Goal: Task Accomplishment & Management: Use online tool/utility

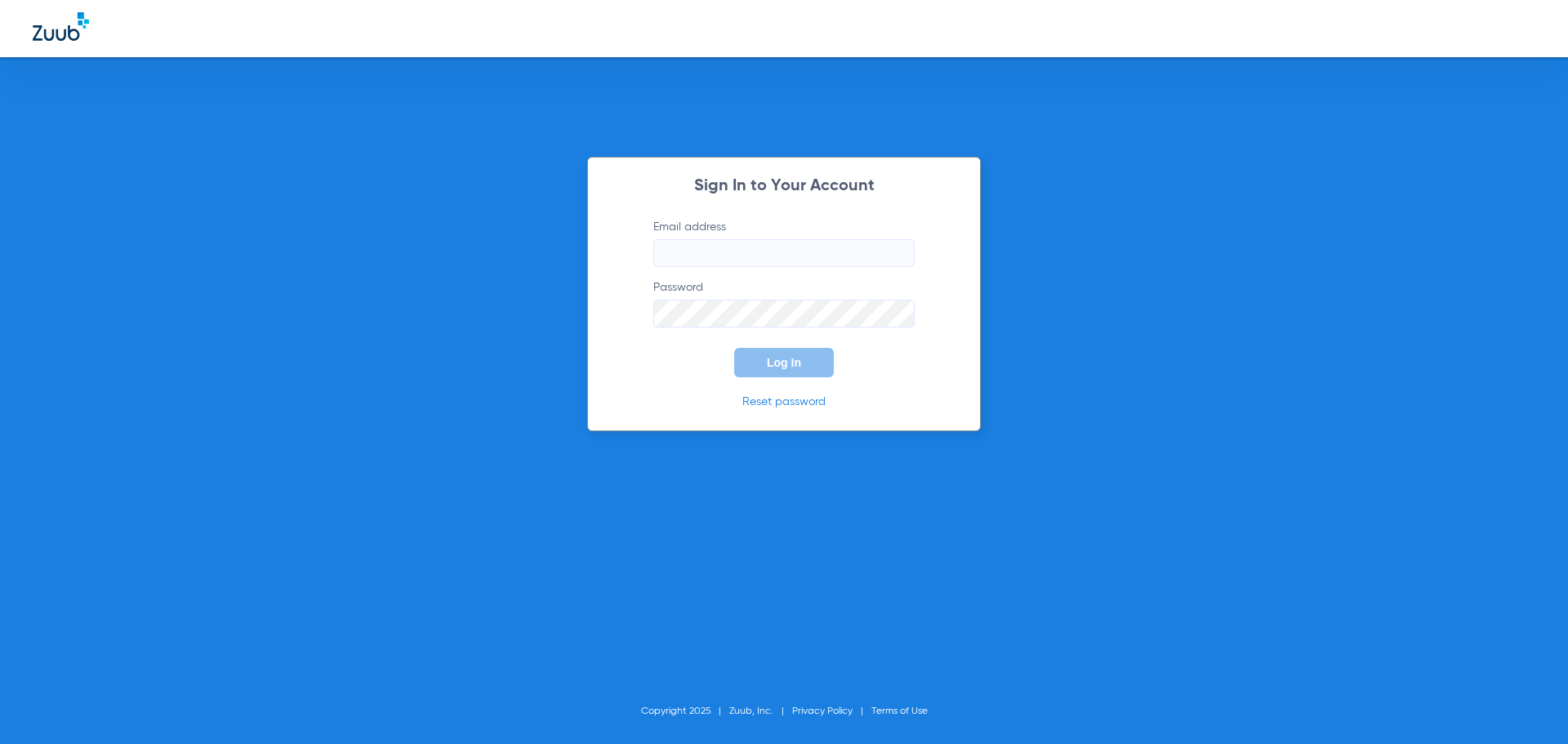
click at [675, 251] on input "Email address" at bounding box center [783, 253] width 261 height 28
type input "[EMAIL_ADDRESS][DOMAIN_NAME]"
click at [734, 348] on button "Log In" at bounding box center [783, 363] width 100 height 30
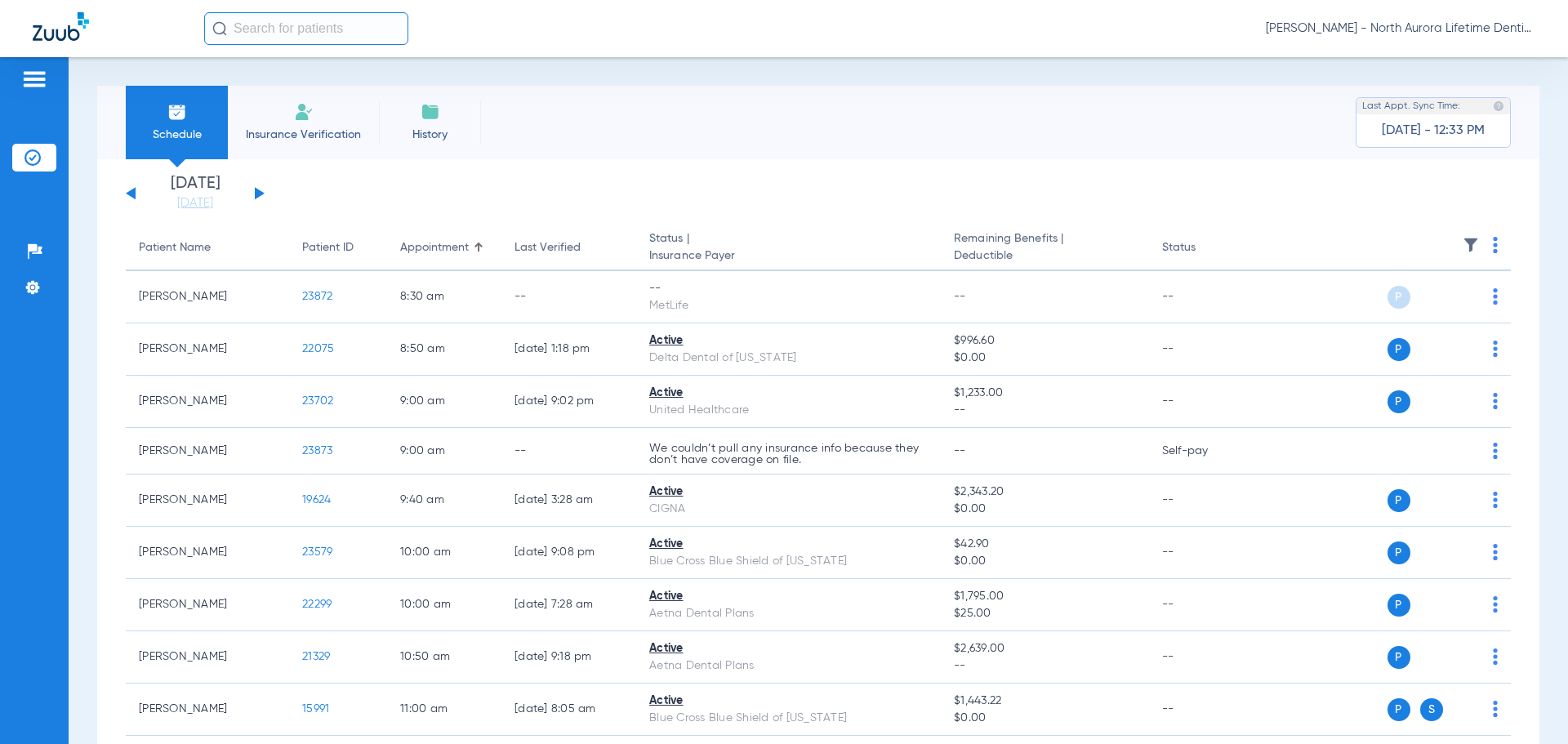
click at [259, 194] on button at bounding box center [260, 193] width 10 height 12
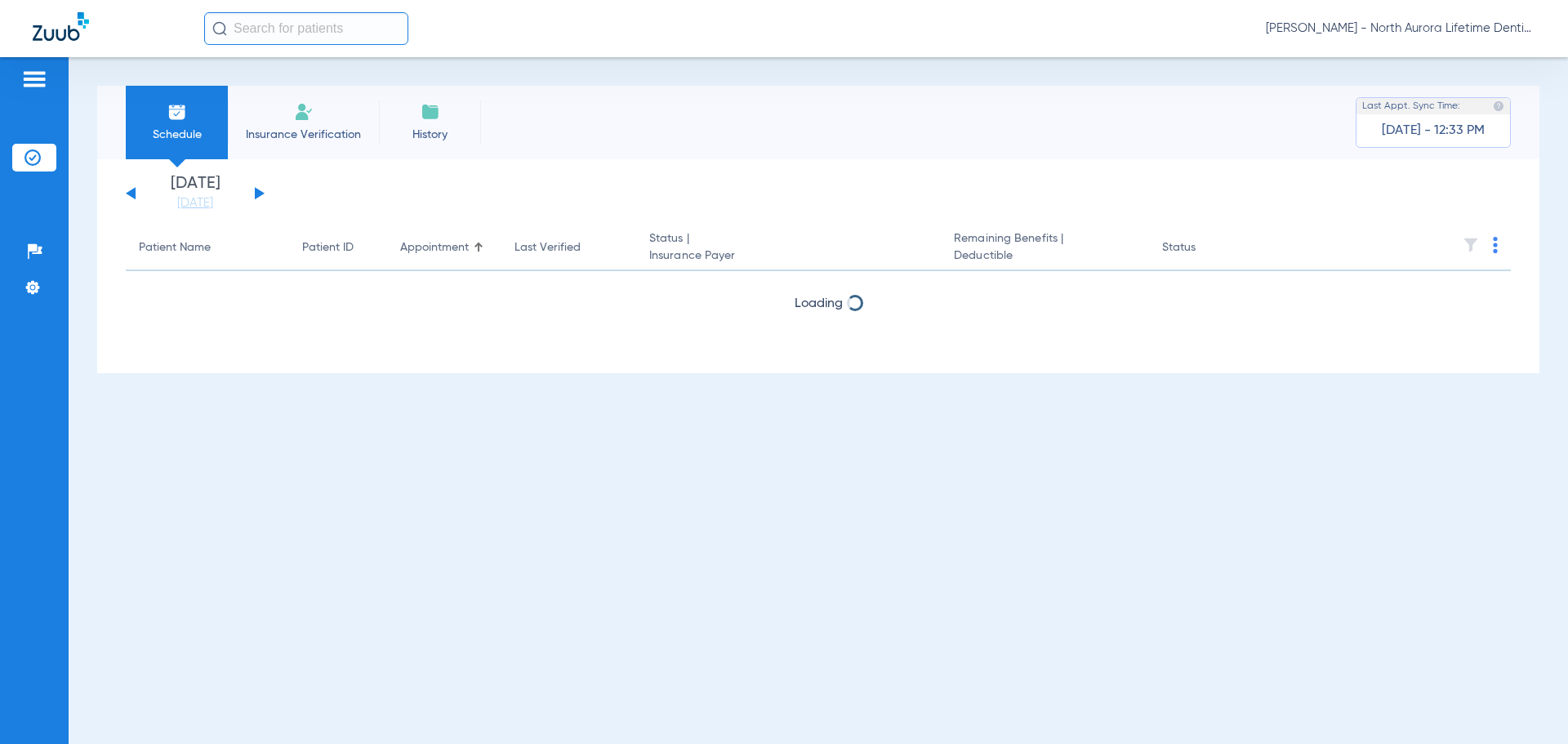
click at [259, 194] on button at bounding box center [260, 193] width 10 height 12
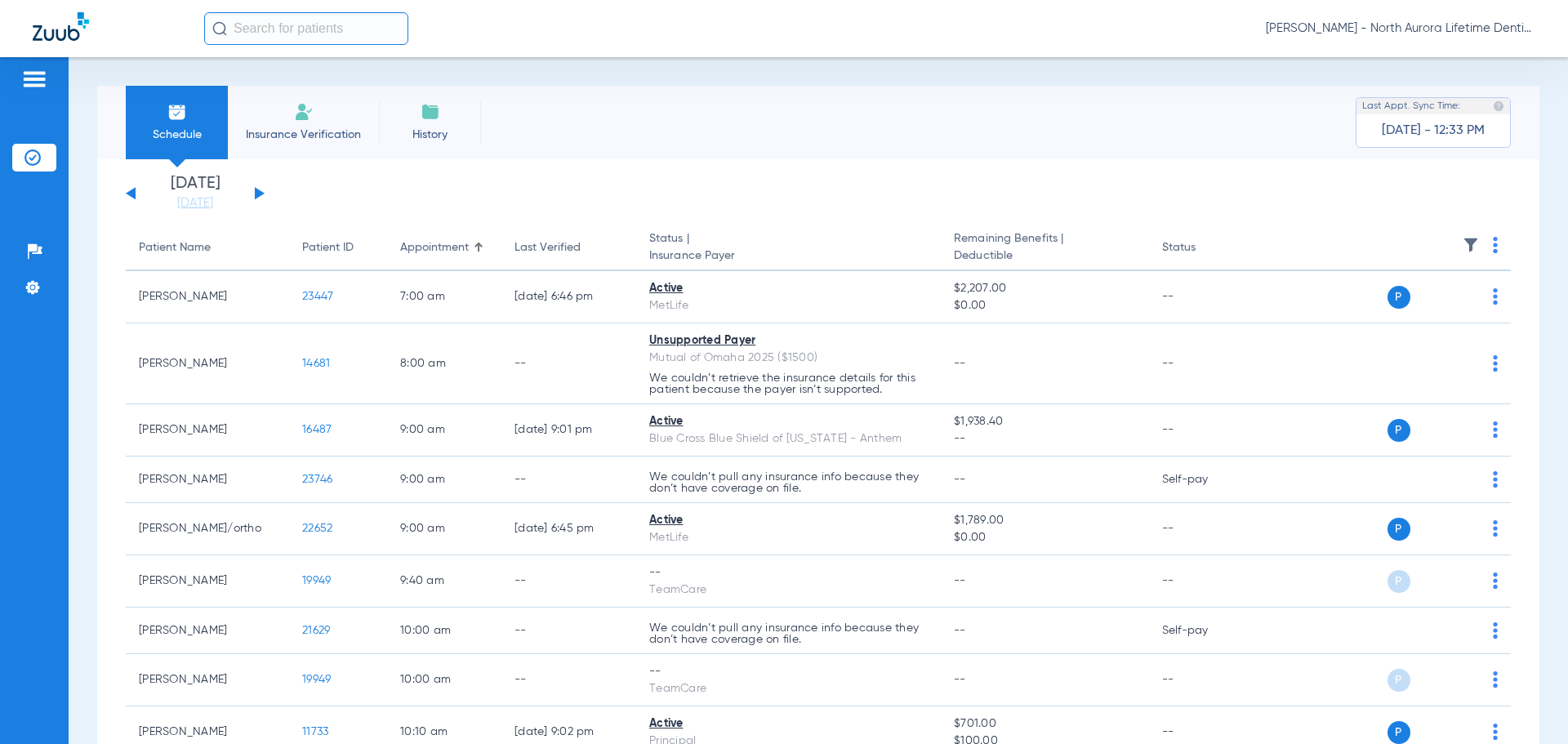
click at [890, 198] on app-single-date-navigator "[DATE] [DATE] [DATE] [DATE] [DATE] [DATE] [DATE] [DATE] [DATE] [DATE] [DATE] [D…" at bounding box center [818, 193] width 1385 height 36
click at [260, 193] on button at bounding box center [260, 193] width 10 height 12
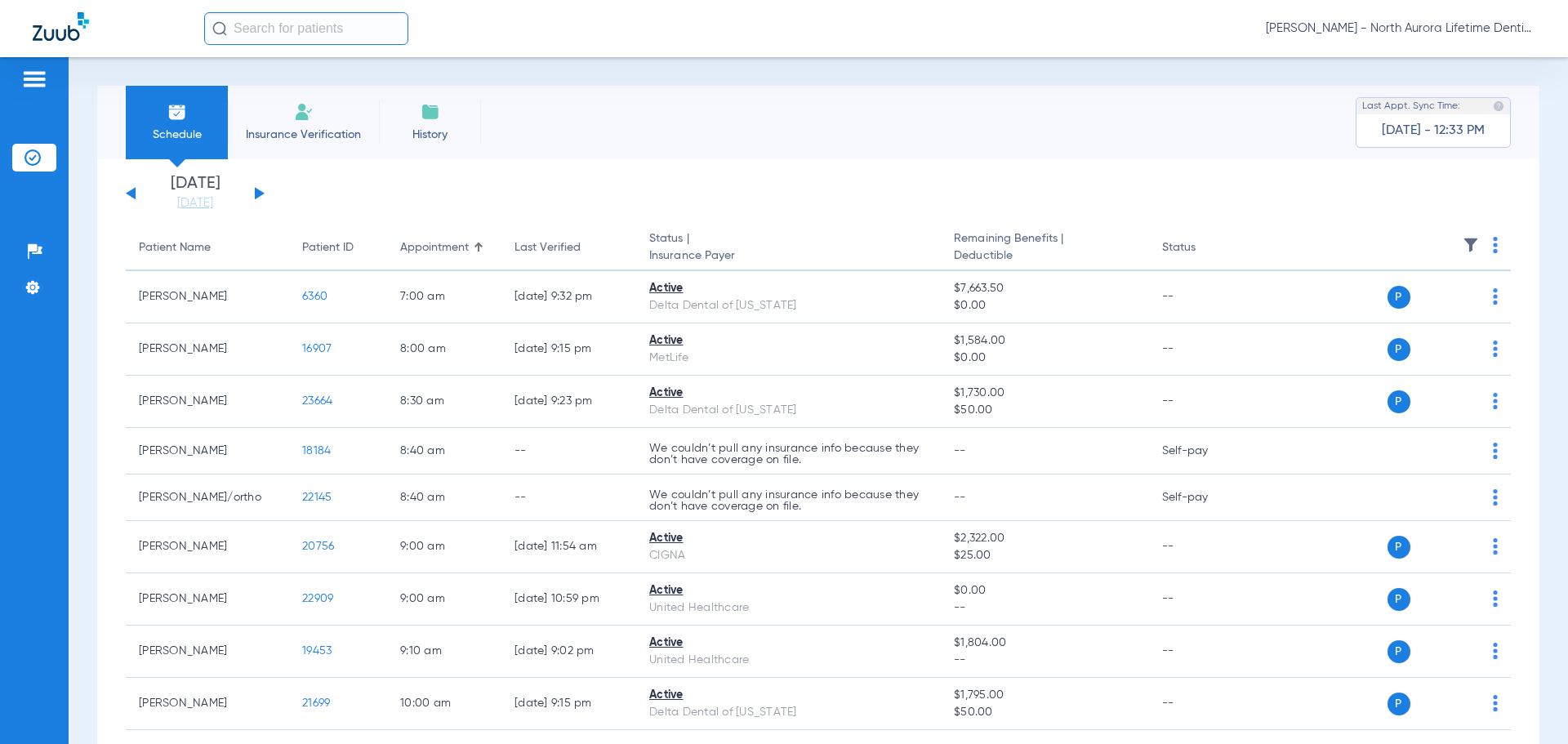
click at [134, 197] on button at bounding box center [131, 193] width 10 height 12
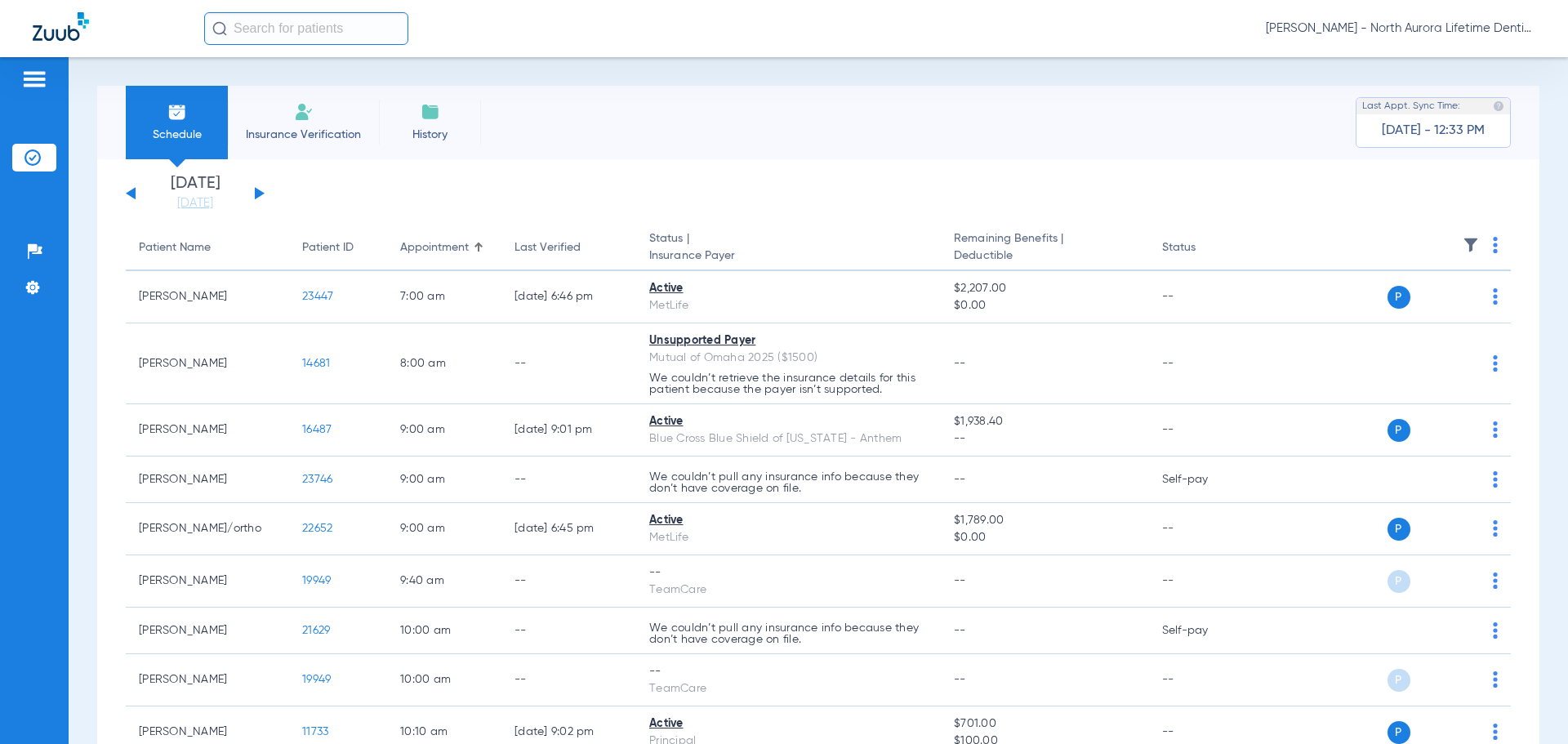
click at [256, 195] on button at bounding box center [260, 193] width 10 height 12
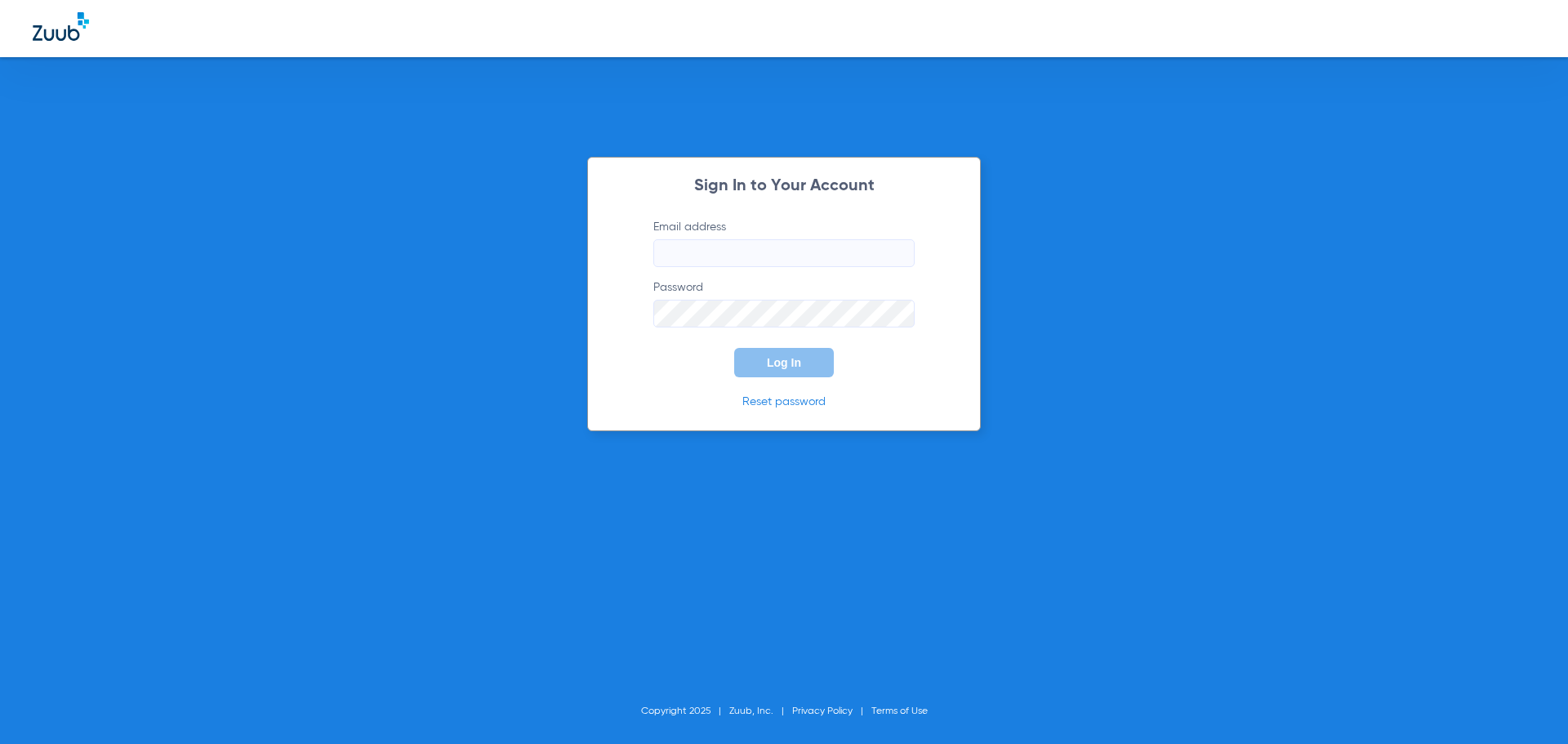
click at [795, 264] on input "Email address" at bounding box center [783, 253] width 261 height 28
type input "[EMAIL_ADDRESS][DOMAIN_NAME]"
click at [734, 348] on button "Log In" at bounding box center [783, 363] width 100 height 30
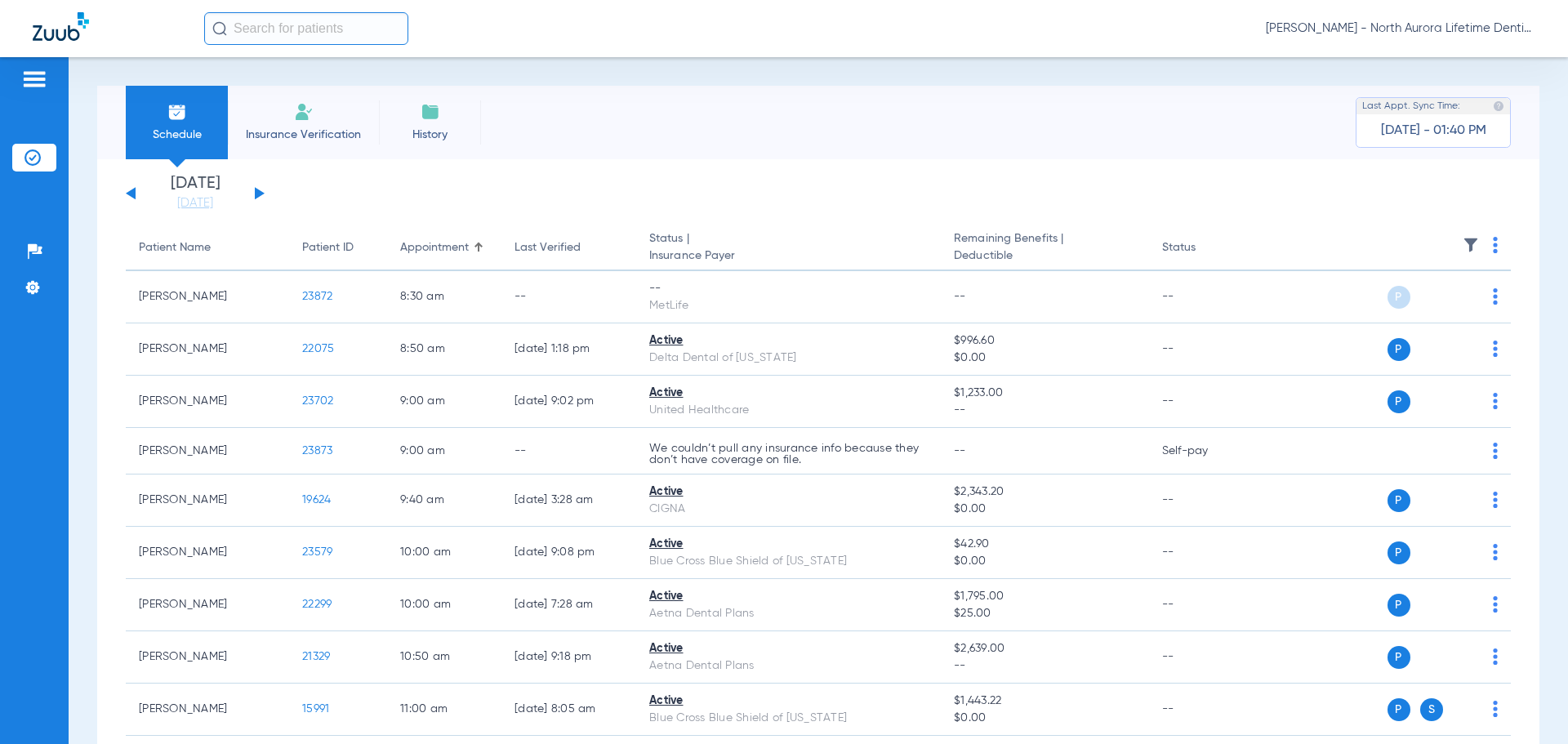
click at [255, 191] on button at bounding box center [260, 193] width 10 height 12
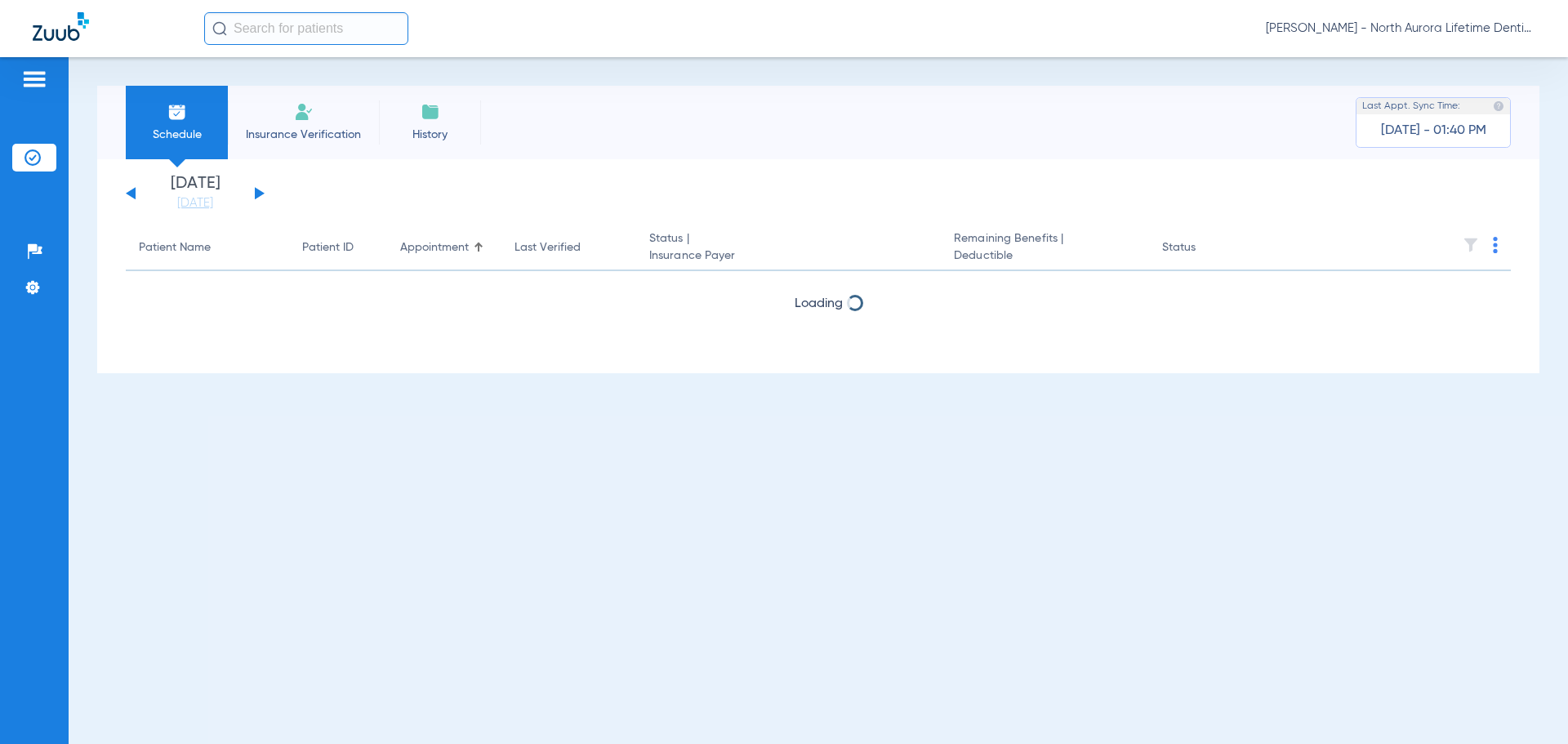
click at [255, 191] on button at bounding box center [260, 193] width 10 height 12
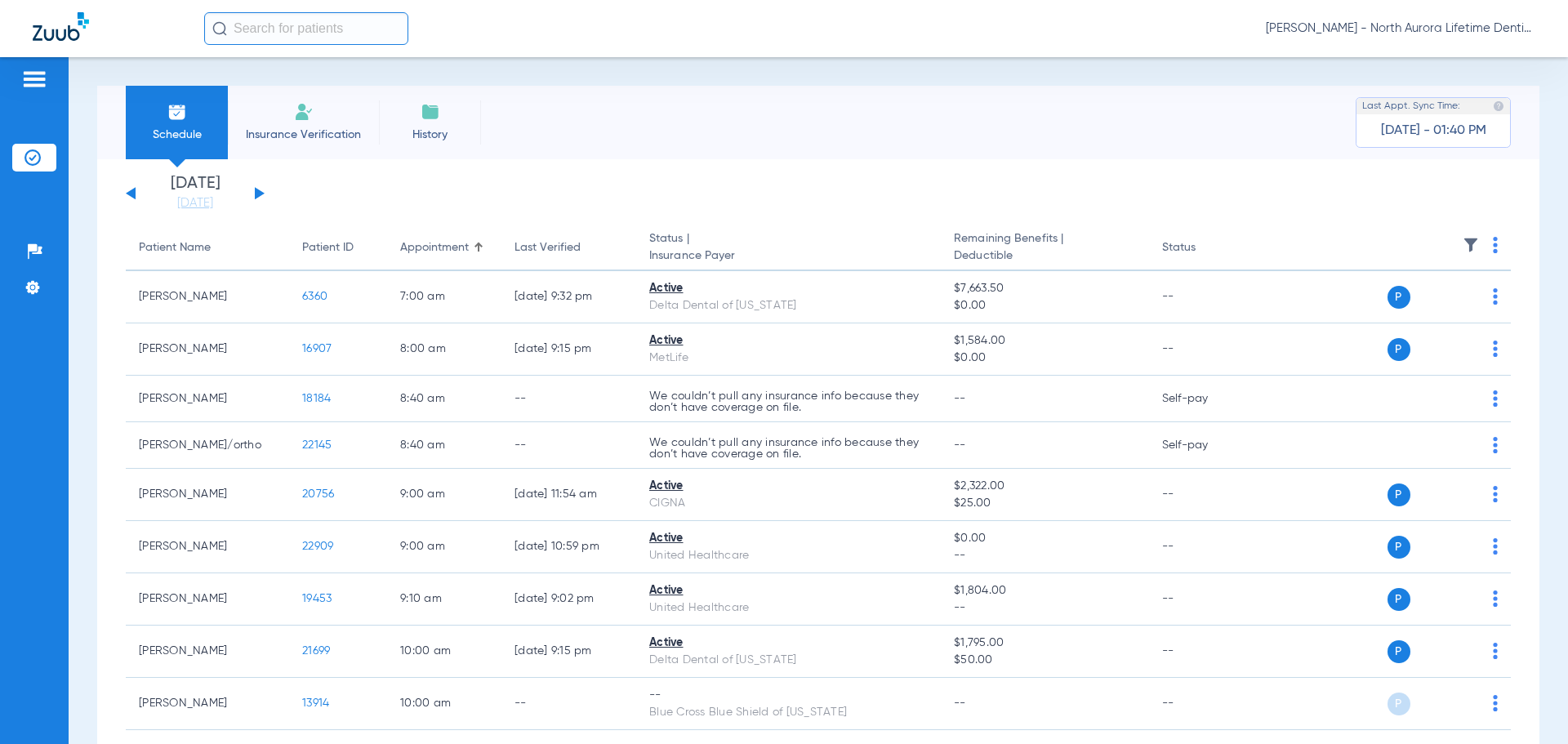
click at [260, 196] on div "[DATE] [DATE] [DATE] [DATE] [DATE] [DATE] [DATE] [DATE] [DATE] [DATE] [DATE] [D…" at bounding box center [195, 193] width 139 height 36
click at [255, 192] on button at bounding box center [260, 193] width 10 height 12
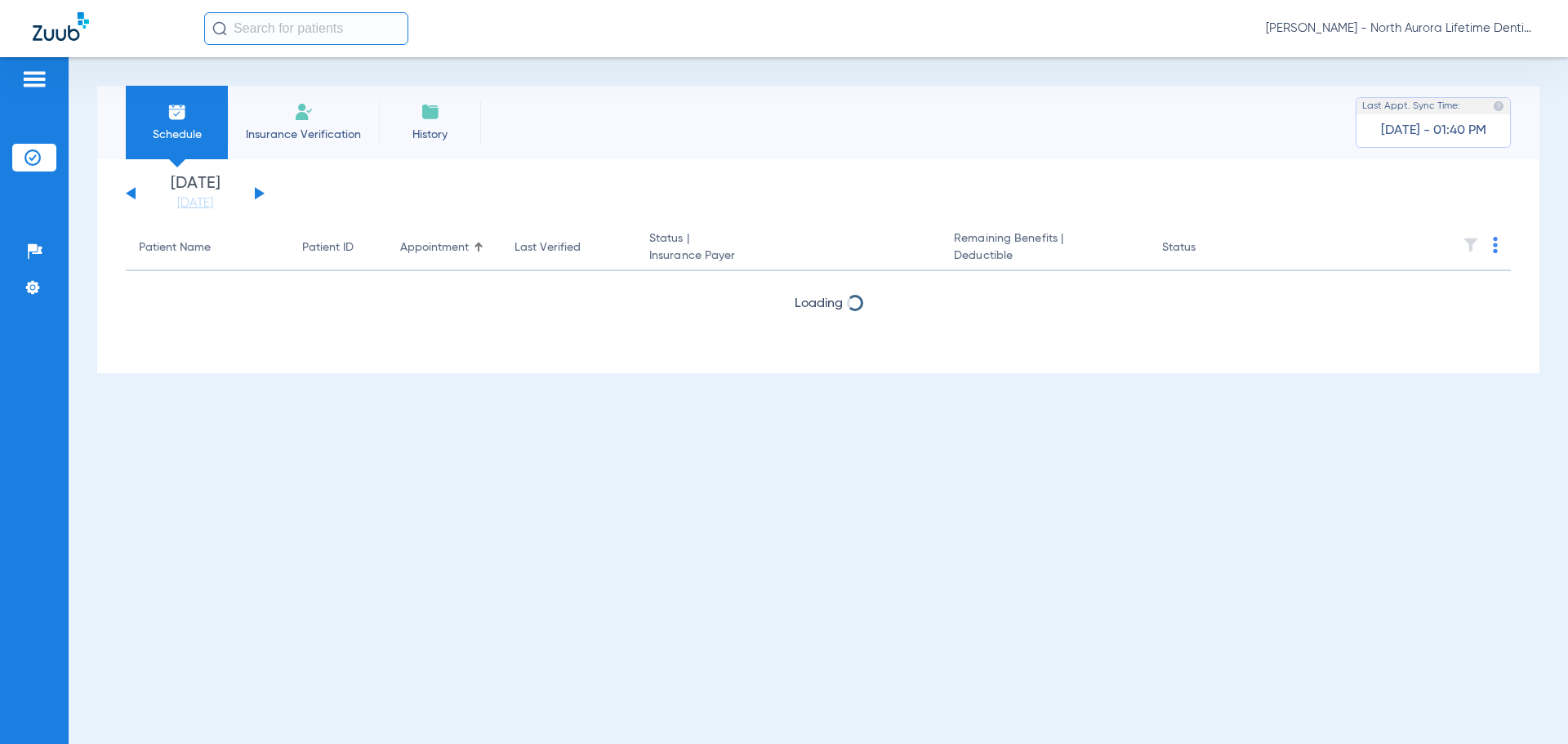
click at [255, 192] on button at bounding box center [260, 193] width 10 height 12
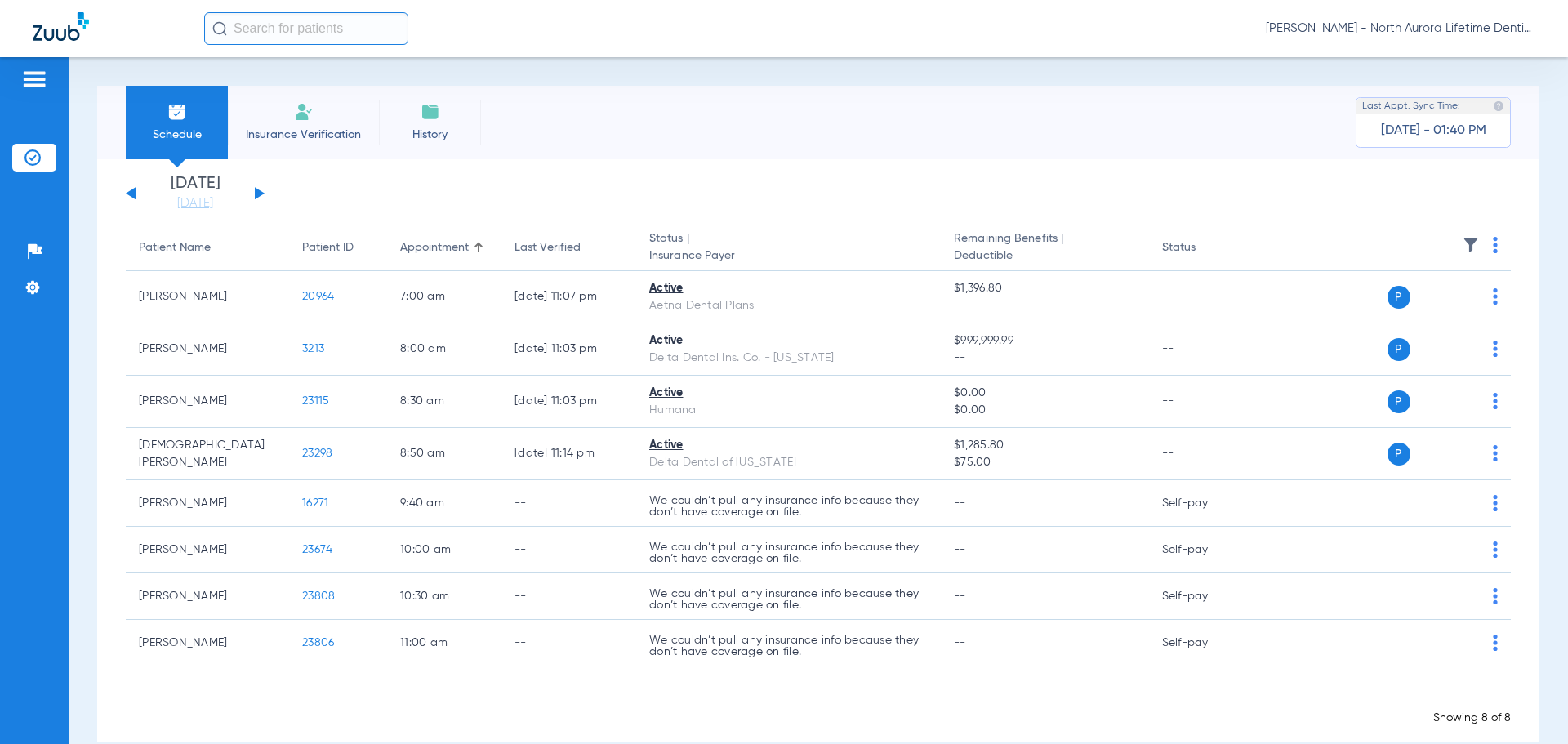
click at [259, 192] on button at bounding box center [260, 193] width 10 height 12
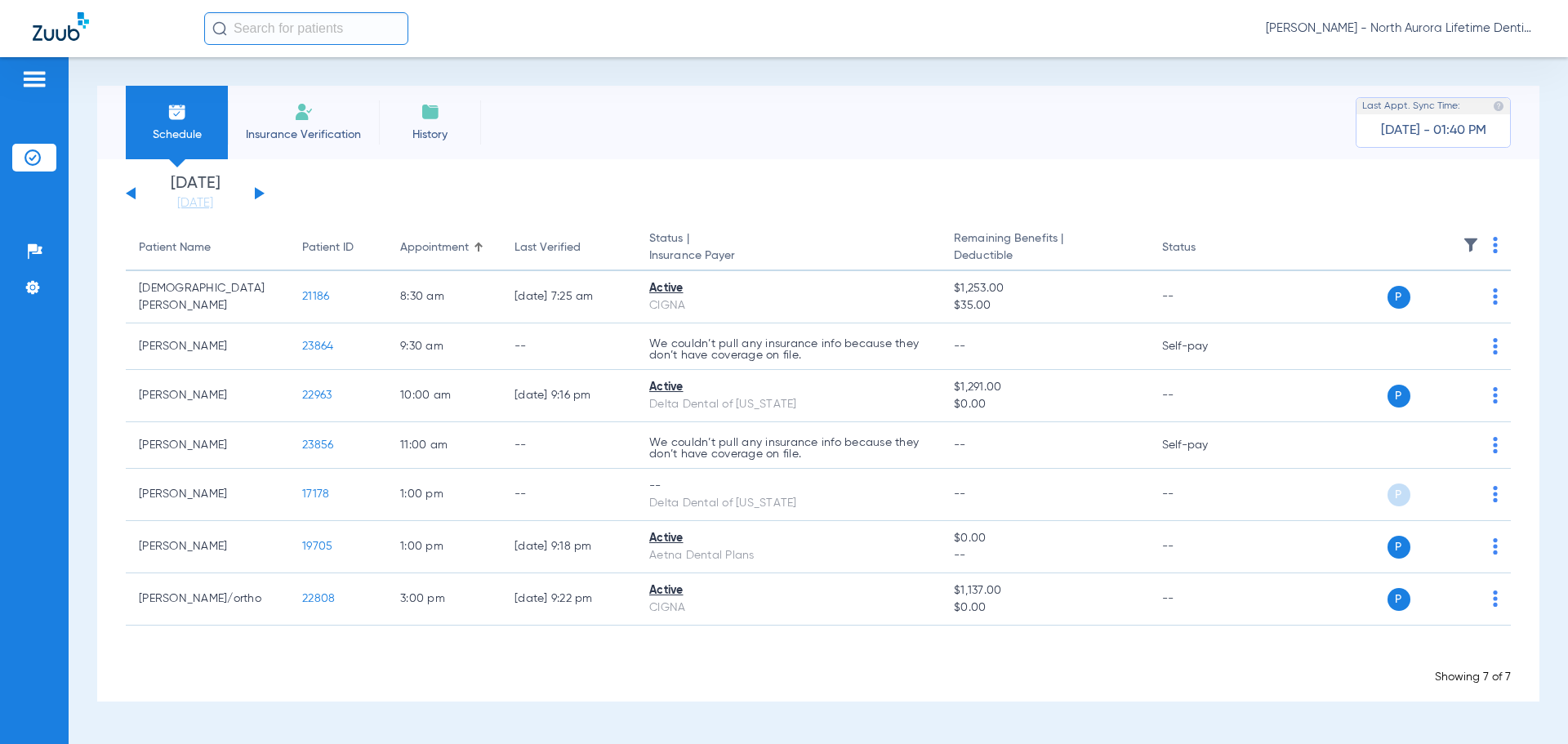
click at [638, 154] on div "Schedule Insurance Verification History Last Appt. Sync Time: [DATE] - 01:40 PM" at bounding box center [818, 123] width 1442 height 73
